Goal: Information Seeking & Learning: Learn about a topic

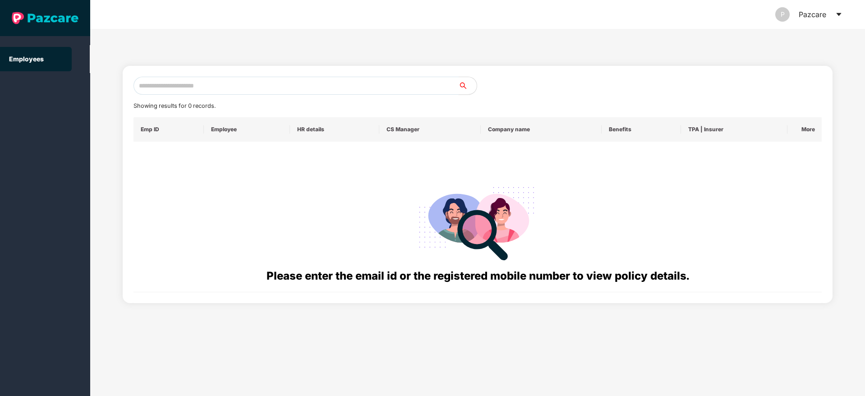
click at [319, 81] on input "text" at bounding box center [296, 86] width 325 height 18
paste input "**********"
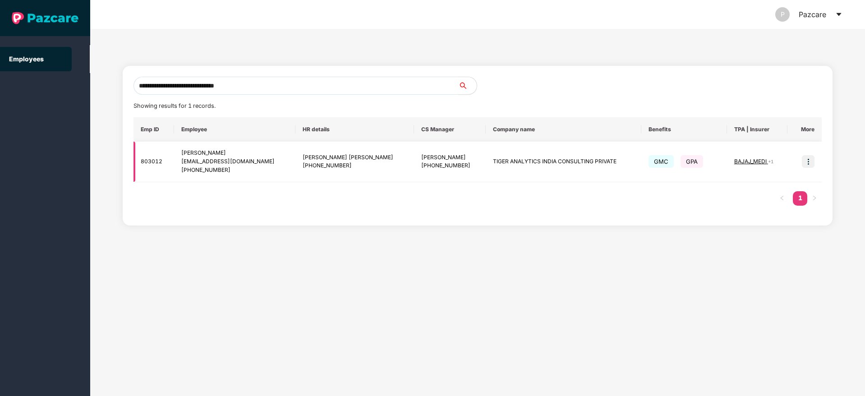
type input "**********"
click at [813, 160] on img at bounding box center [808, 161] width 13 height 13
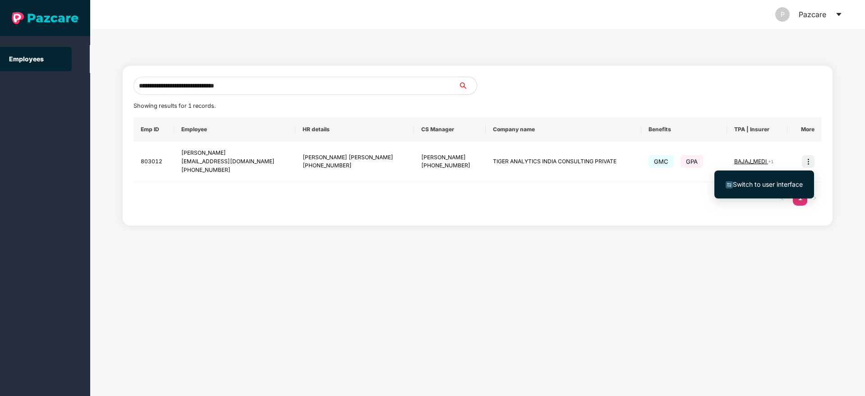
click at [767, 187] on span "Switch to user interface" at bounding box center [768, 184] width 70 height 8
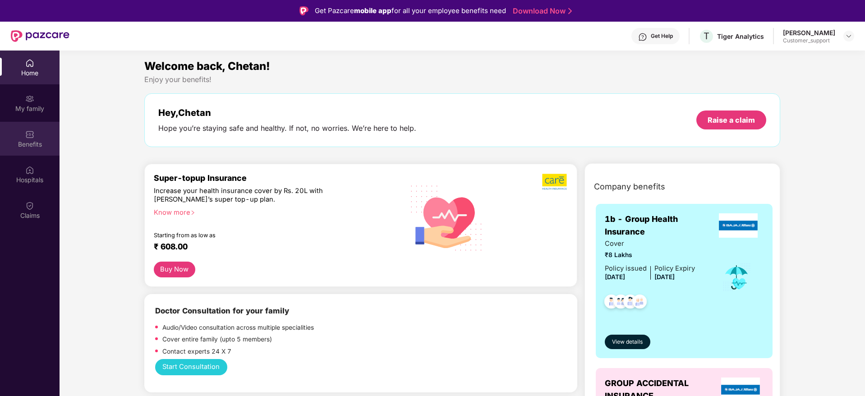
click at [28, 142] on div "Benefits" at bounding box center [30, 144] width 60 height 9
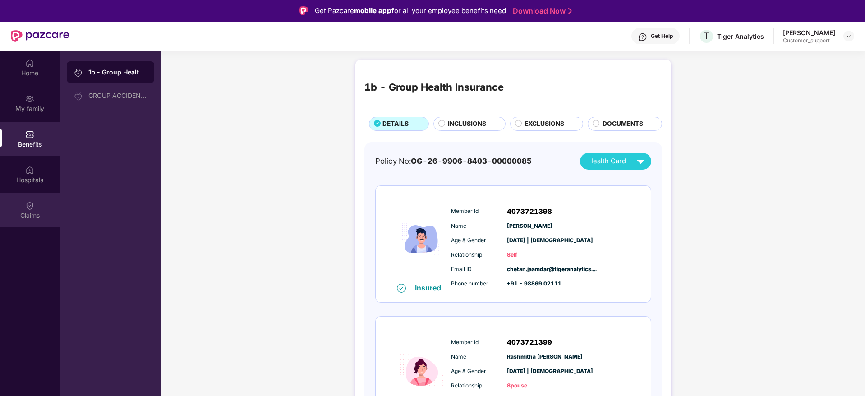
click at [36, 211] on div "Claims" at bounding box center [30, 215] width 60 height 9
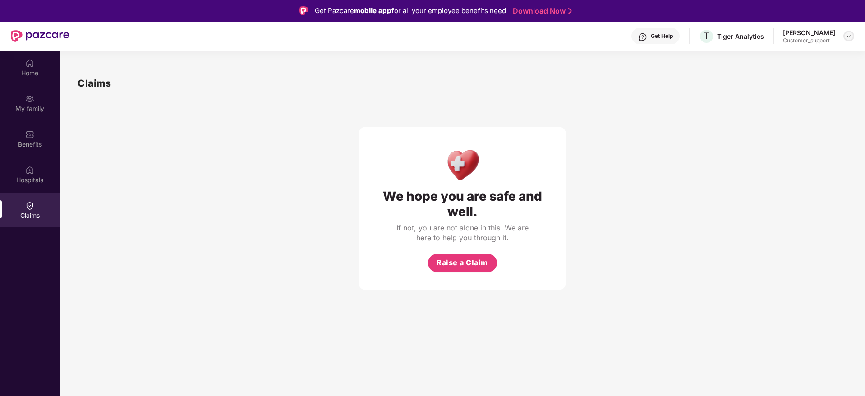
click at [847, 33] on img at bounding box center [849, 35] width 7 height 7
click at [790, 62] on div "Switch to support view" at bounding box center [806, 58] width 117 height 18
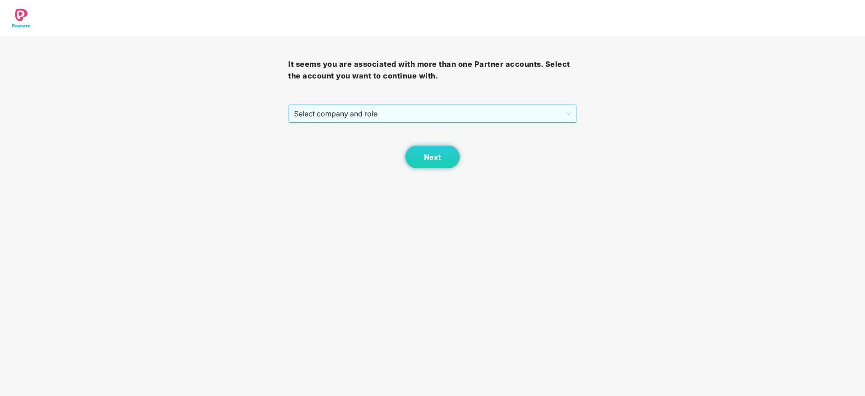
drag, startPoint x: 448, startPoint y: 116, endPoint x: 439, endPoint y: 116, distance: 9.0
click at [447, 116] on span "Select company and role" at bounding box center [432, 113] width 277 height 17
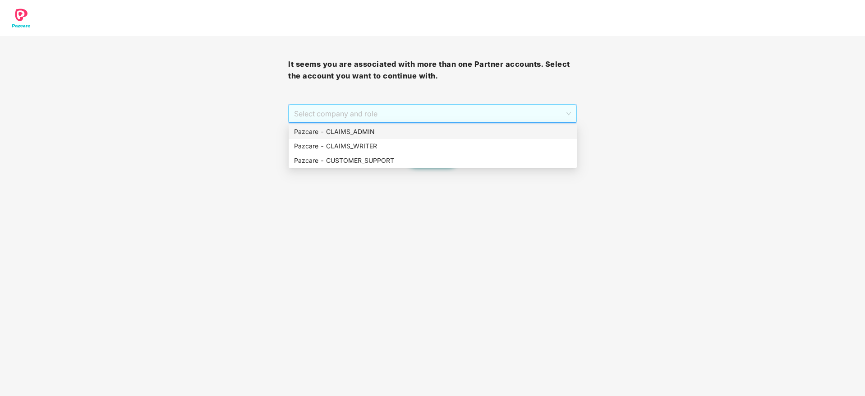
click at [420, 130] on div "Pazcare - CLAIMS_ADMIN" at bounding box center [432, 132] width 277 height 10
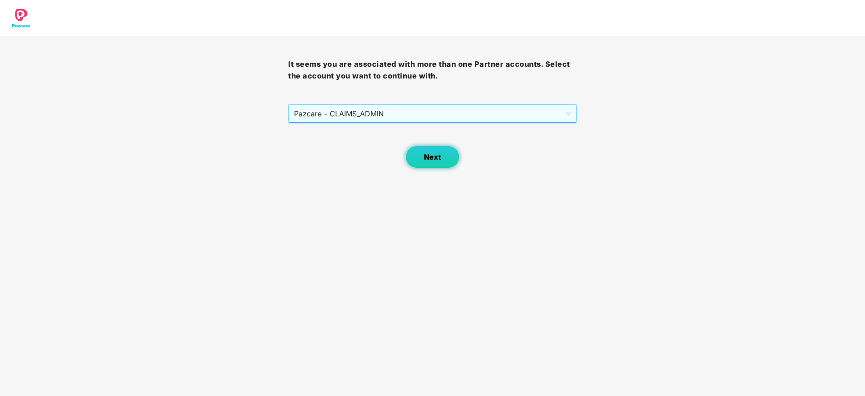
click at [440, 149] on button "Next" at bounding box center [433, 157] width 54 height 23
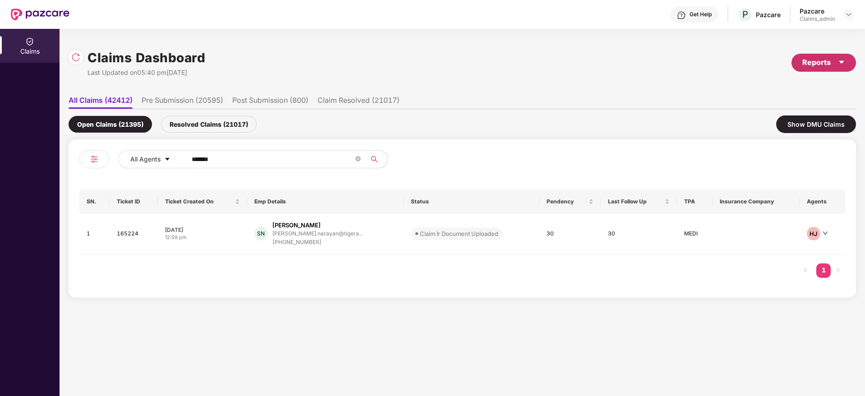
drag, startPoint x: 832, startPoint y: 60, endPoint x: 779, endPoint y: 65, distance: 53.9
click at [832, 60] on div "Reports" at bounding box center [824, 62] width 43 height 11
click at [802, 106] on div "Claims Pendency Report" at bounding box center [785, 105] width 73 height 10
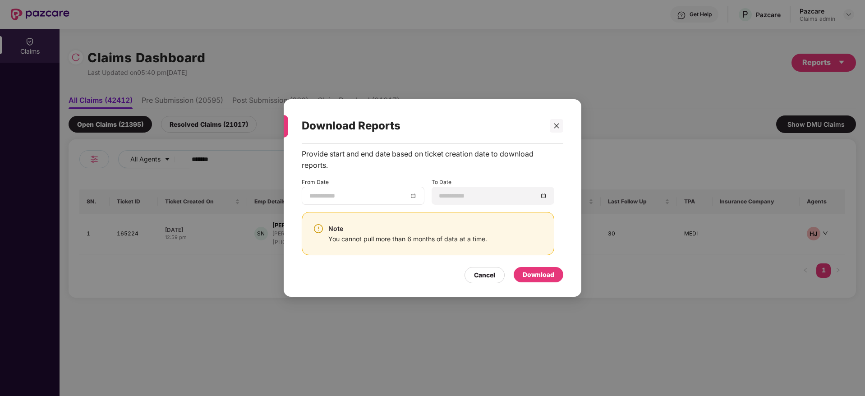
click at [414, 197] on div at bounding box center [363, 196] width 107 height 10
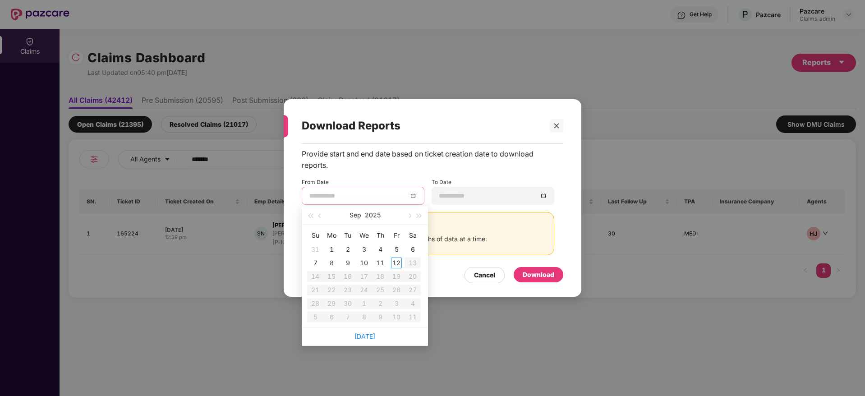
click at [326, 217] on div "Sep 2025" at bounding box center [365, 215] width 79 height 18
click at [321, 216] on span "button" at bounding box center [321, 216] width 5 height 5
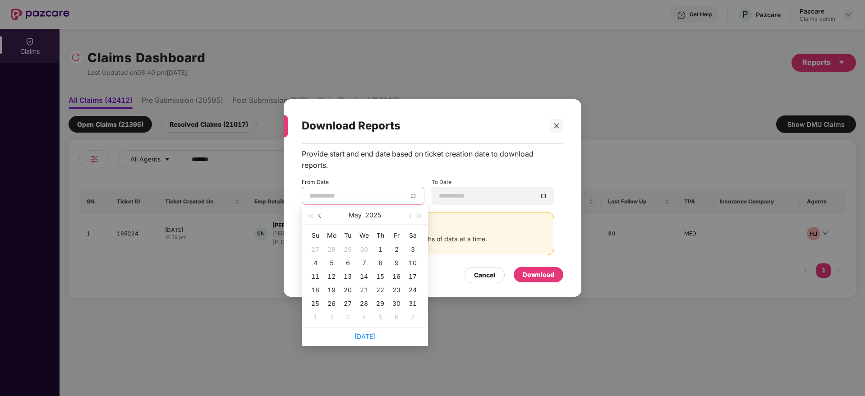
click at [320, 216] on span "button" at bounding box center [321, 216] width 5 height 5
type input "**********"
drag, startPoint x: 377, startPoint y: 267, endPoint x: 379, endPoint y: 273, distance: 6.0
click at [378, 271] on table "Su Mo Tu We Th Fr Sa 23 24 25 26 27 28 1 2 3 4 5 6 7 8 9 10 11 12 13 14 15 16 1…" at bounding box center [364, 276] width 114 height 96
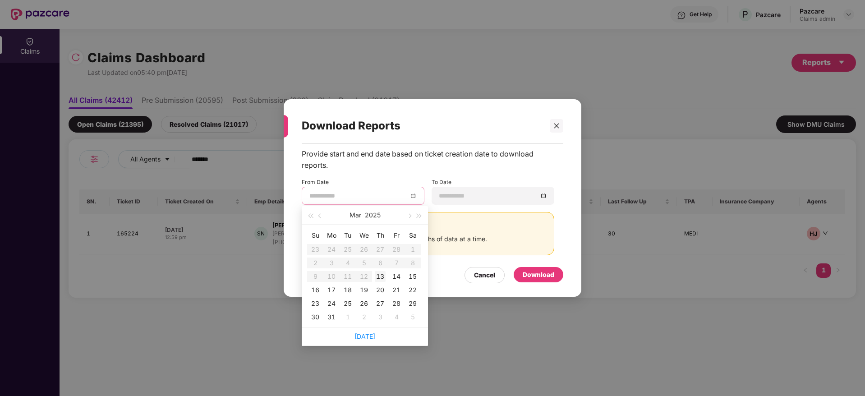
click at [382, 276] on div "13" at bounding box center [380, 276] width 11 height 11
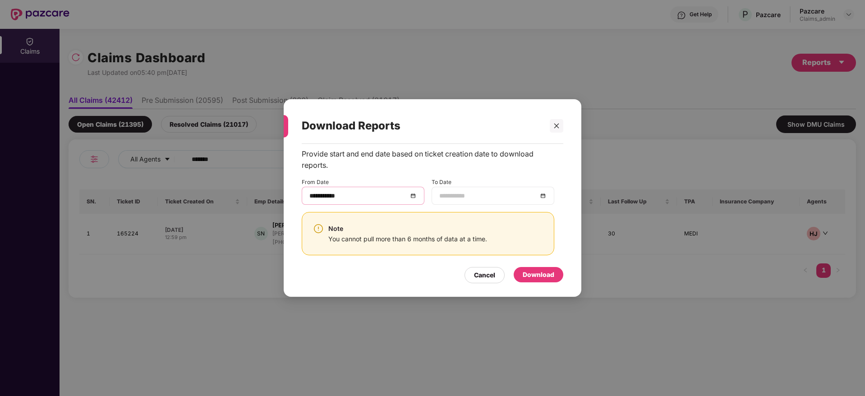
click at [543, 195] on div at bounding box center [492, 196] width 107 height 10
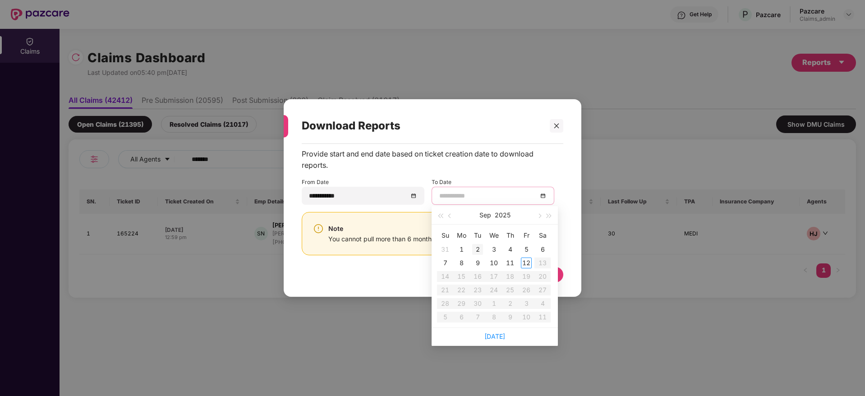
type input "**********"
click at [531, 263] on div "12" at bounding box center [526, 263] width 11 height 11
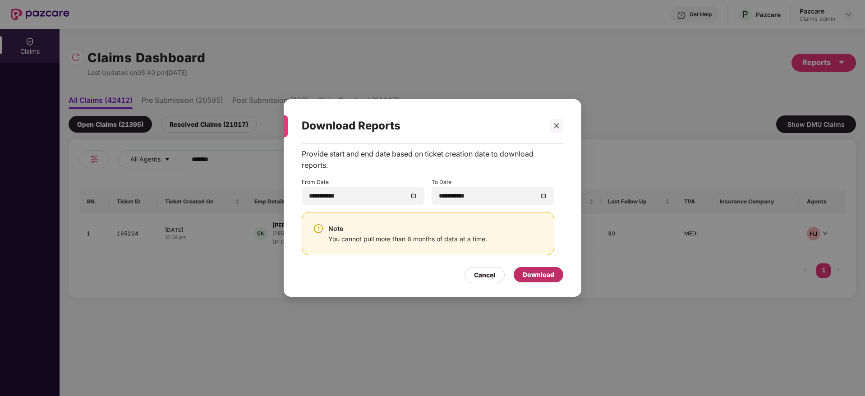
click at [552, 279] on div "Download" at bounding box center [539, 275] width 32 height 10
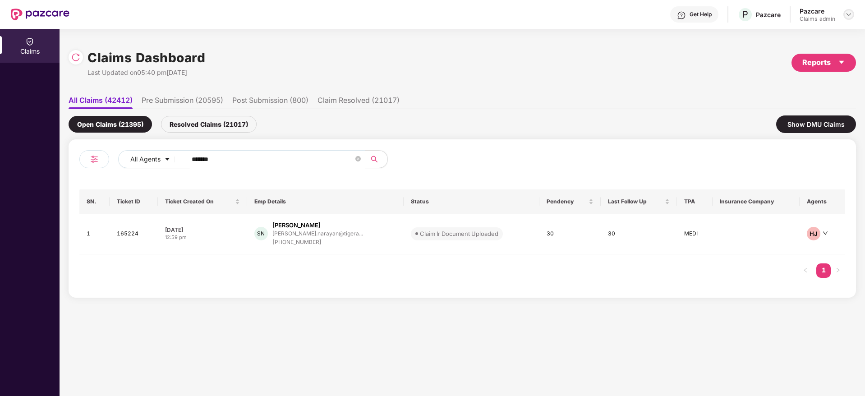
click at [847, 14] on img at bounding box center [849, 14] width 7 height 7
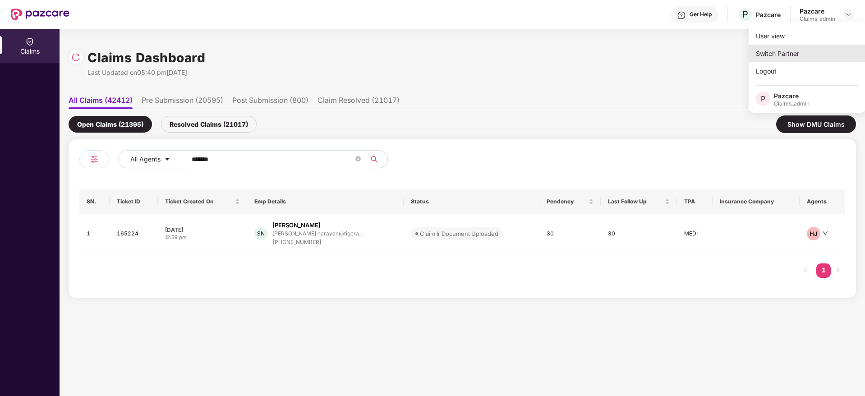
click at [809, 54] on div "Switch Partner" at bounding box center [807, 54] width 117 height 18
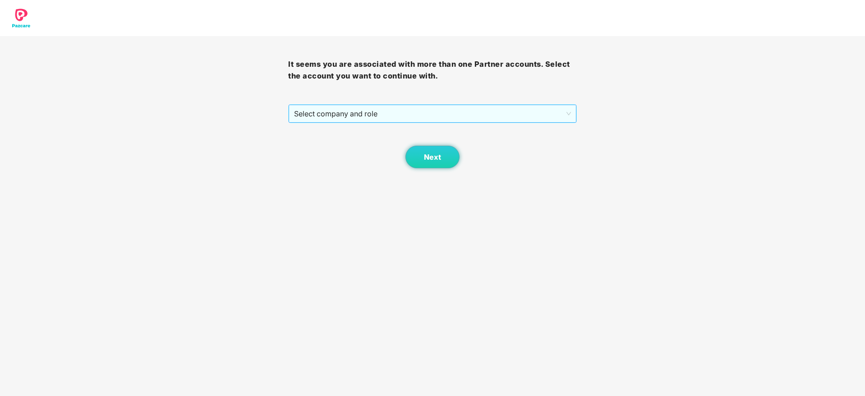
click at [420, 122] on div "Select company and role" at bounding box center [432, 114] width 287 height 18
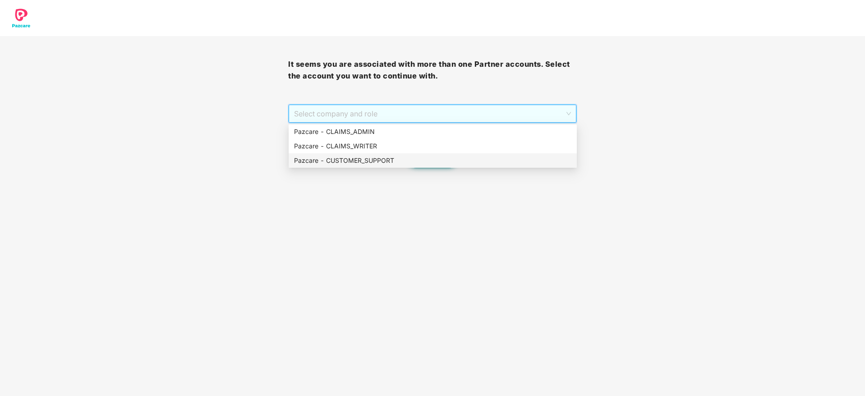
click at [395, 160] on div "Pazcare - CUSTOMER_SUPPORT" at bounding box center [432, 161] width 277 height 10
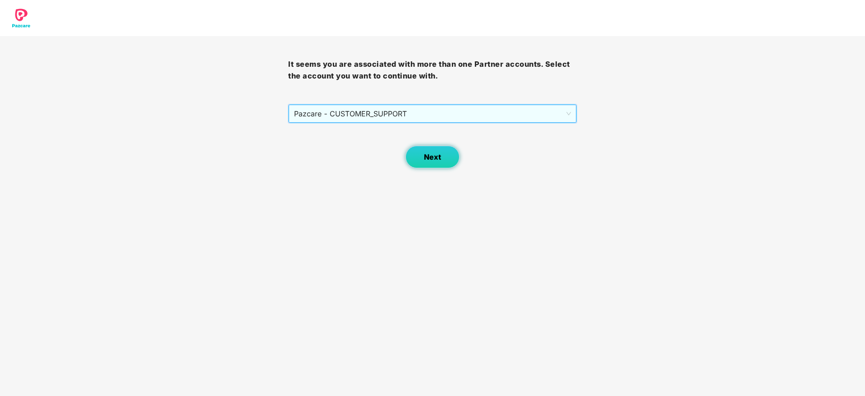
click at [441, 152] on button "Next" at bounding box center [433, 157] width 54 height 23
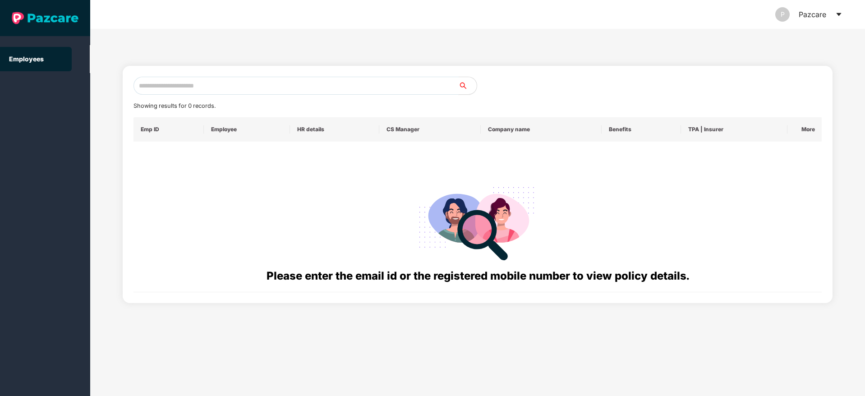
click at [256, 87] on input "text" at bounding box center [296, 86] width 325 height 18
paste input "**********"
drag, startPoint x: 140, startPoint y: 87, endPoint x: 150, endPoint y: 165, distance: 79.2
click at [75, 93] on section "**********" at bounding box center [432, 198] width 865 height 396
paste input "text"
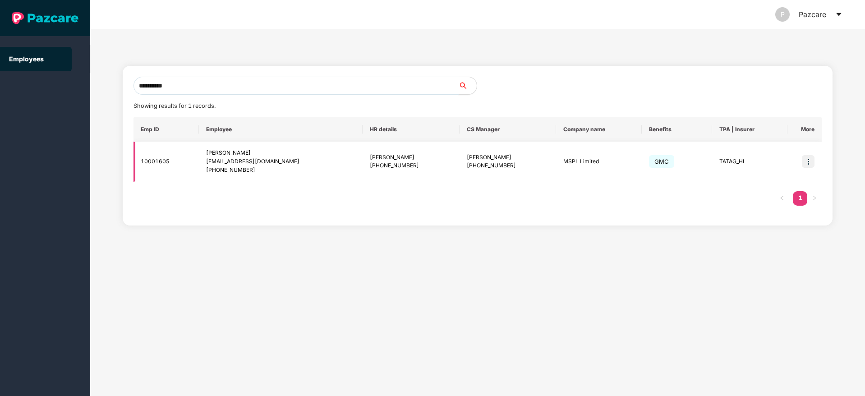
type input "**********"
click at [810, 162] on img at bounding box center [808, 161] width 13 height 13
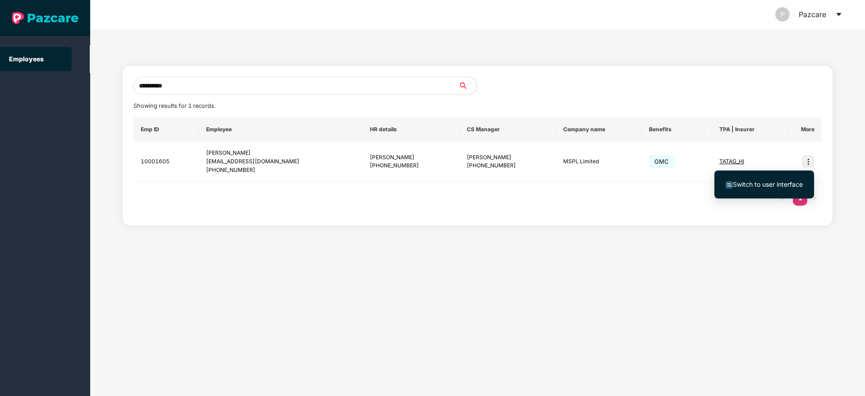
click at [757, 181] on span "Switch to user interface" at bounding box center [768, 184] width 70 height 8
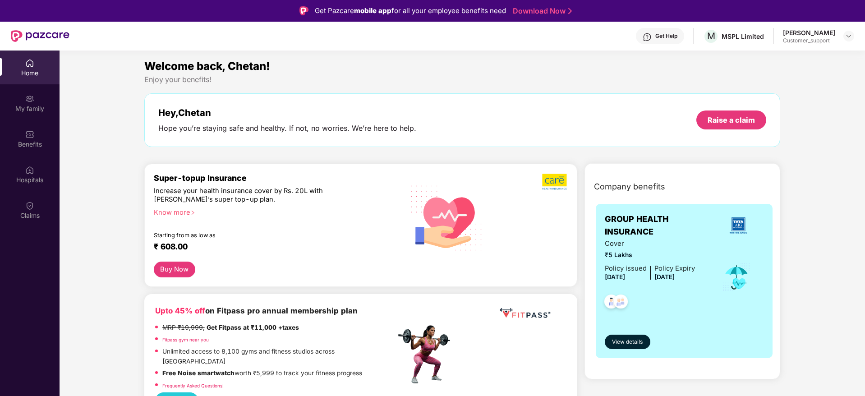
click at [39, 224] on div "Claims" at bounding box center [30, 210] width 60 height 34
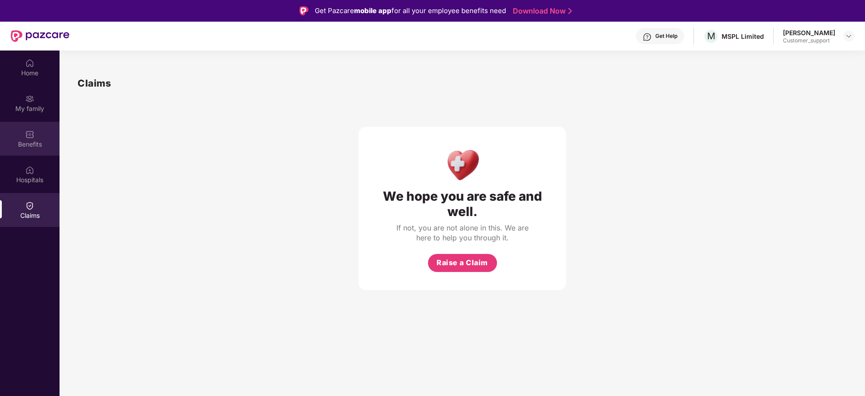
click at [28, 143] on div "Benefits" at bounding box center [30, 144] width 60 height 9
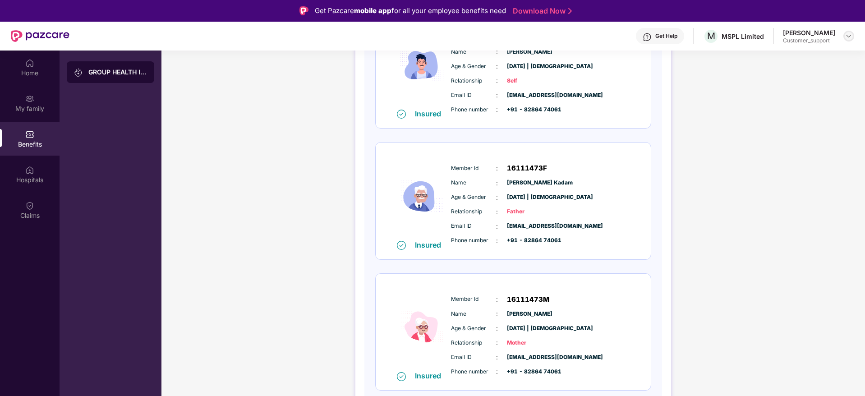
click at [853, 33] on div at bounding box center [849, 36] width 11 height 11
click at [800, 51] on div "Switch to support view" at bounding box center [806, 58] width 117 height 18
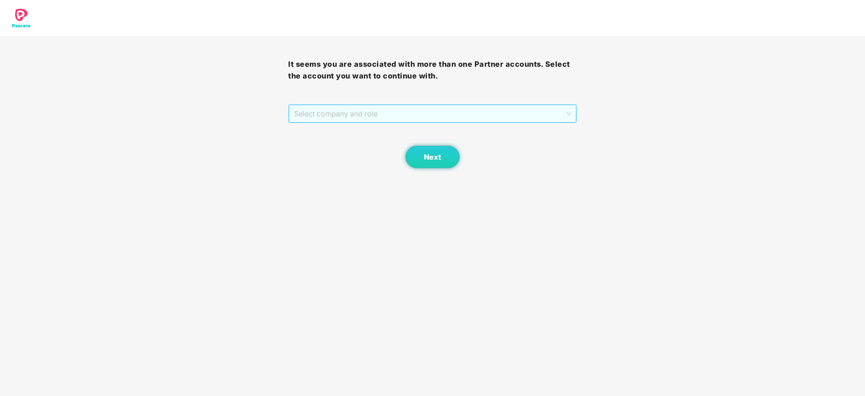
click at [399, 118] on span "Select company and role" at bounding box center [432, 113] width 277 height 17
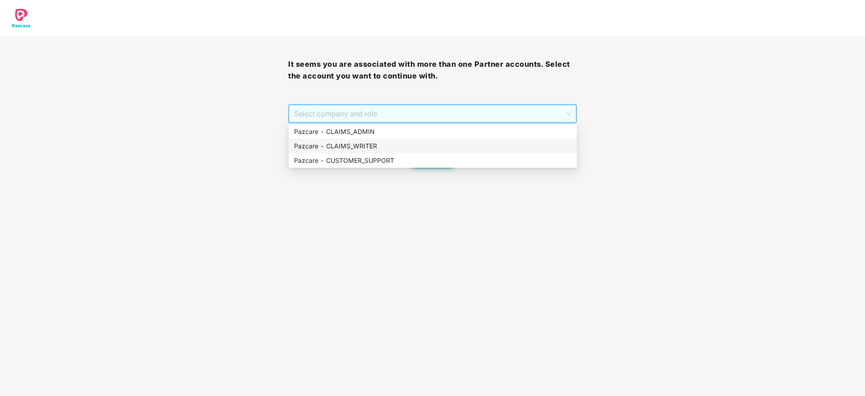
click at [370, 156] on div "Pazcare - CUSTOMER_SUPPORT" at bounding box center [432, 161] width 277 height 10
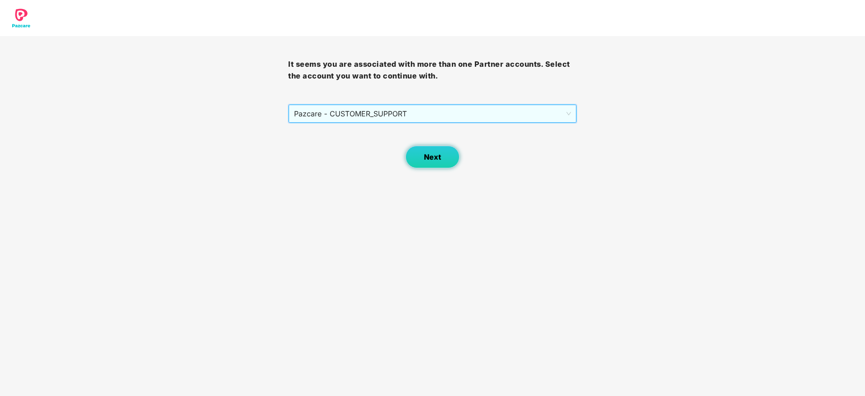
click at [411, 157] on button "Next" at bounding box center [433, 157] width 54 height 23
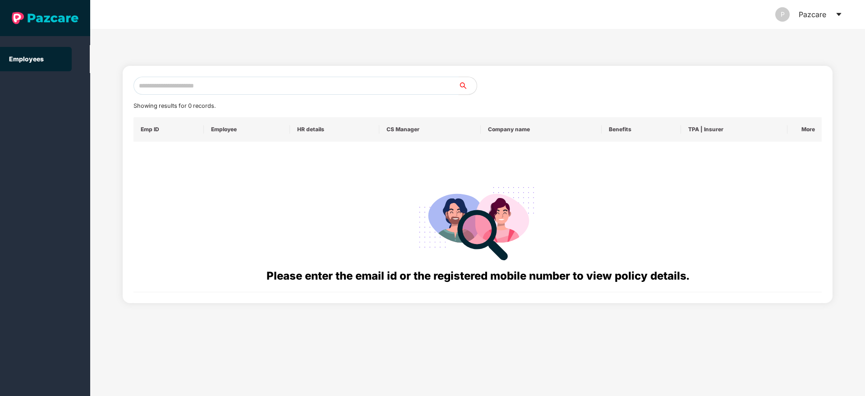
drag, startPoint x: 238, startPoint y: 80, endPoint x: 327, endPoint y: 94, distance: 89.5
click at [252, 84] on input "text" at bounding box center [296, 86] width 325 height 18
paste input "**********"
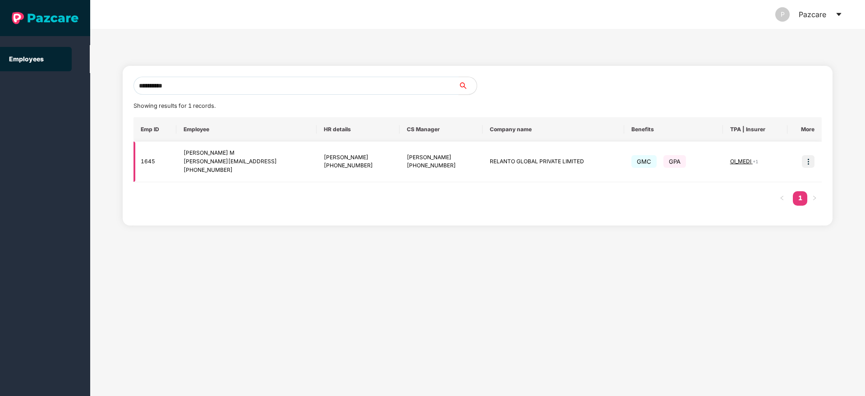
type input "**********"
click at [805, 157] on img at bounding box center [808, 161] width 13 height 13
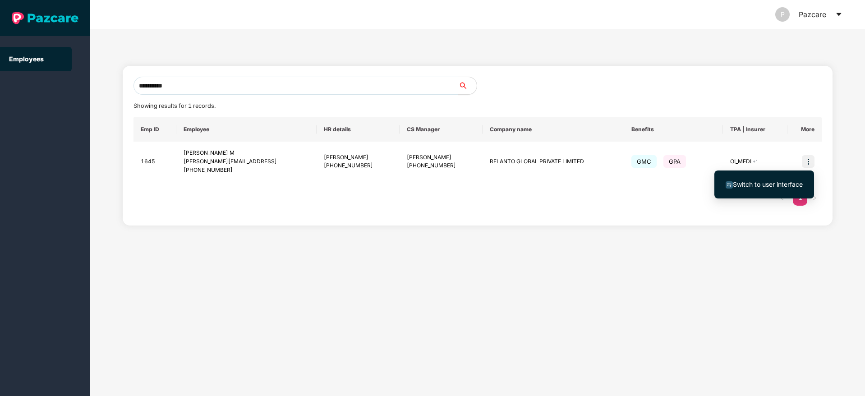
click at [752, 180] on span "Switch to user interface" at bounding box center [764, 185] width 77 height 10
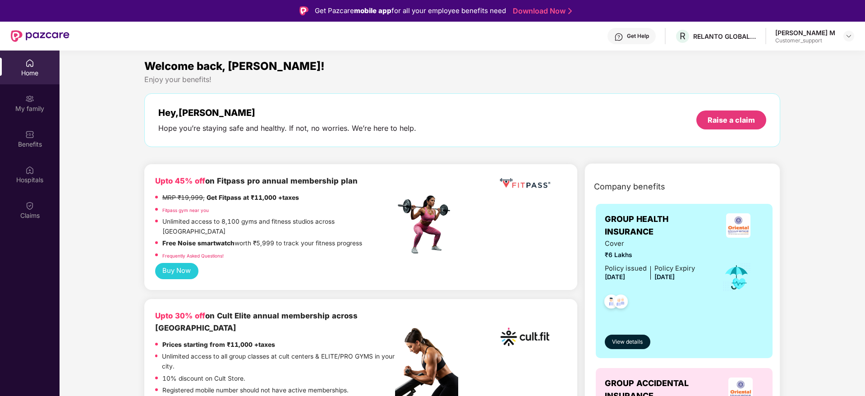
drag, startPoint x: 17, startPoint y: 138, endPoint x: 81, endPoint y: 141, distance: 63.7
click at [18, 138] on div "Benefits" at bounding box center [30, 139] width 60 height 34
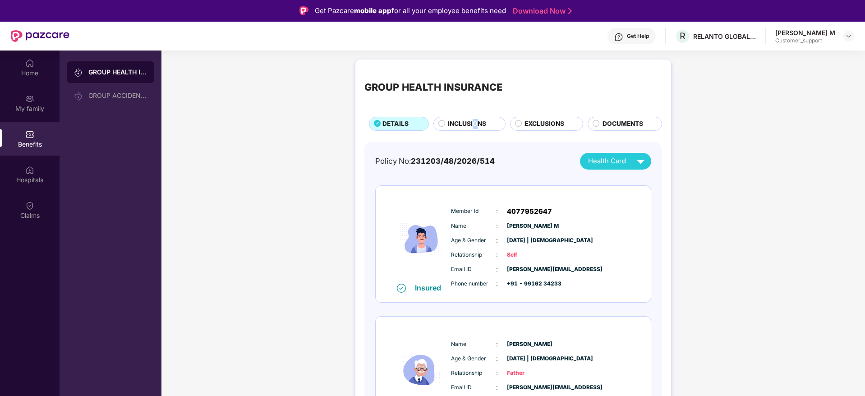
click at [473, 122] on span "INCLUSIONS" at bounding box center [467, 124] width 38 height 10
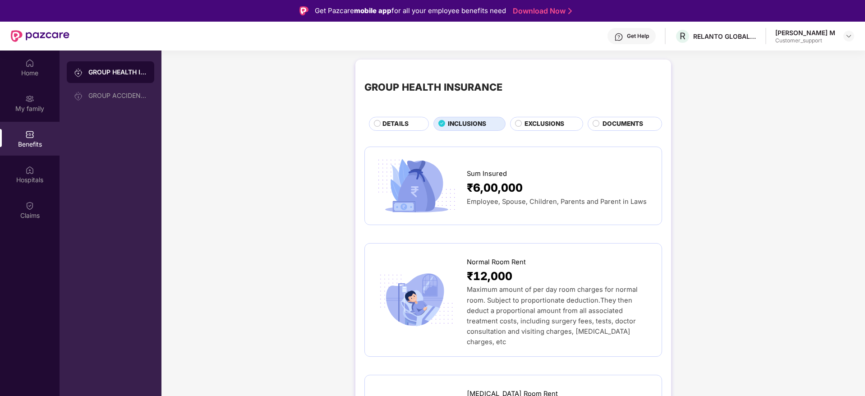
drag, startPoint x: 528, startPoint y: 121, endPoint x: 509, endPoint y: 135, distance: 23.6
click at [526, 121] on span "EXCLUSIONS" at bounding box center [545, 124] width 40 height 10
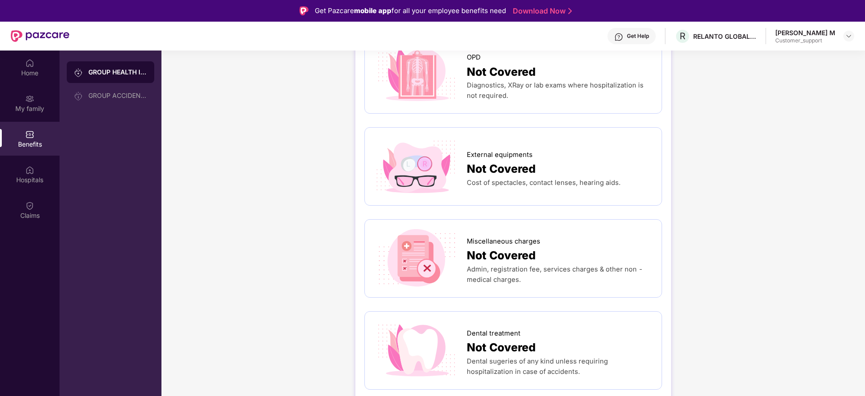
scroll to position [271, 0]
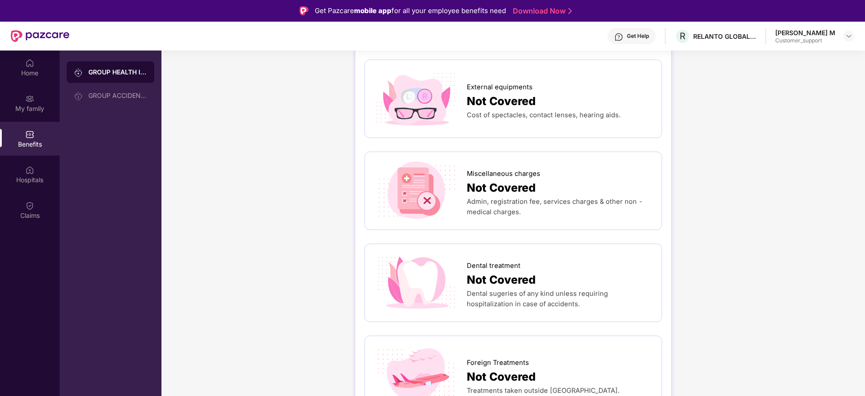
click at [661, 157] on div "Miscellaneous charges Not Covered Admin, registration fee, services charges & o…" at bounding box center [514, 191] width 298 height 79
